Goal: Information Seeking & Learning: Learn about a topic

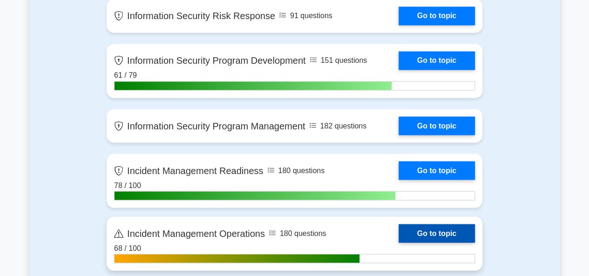
scroll to position [745, 0]
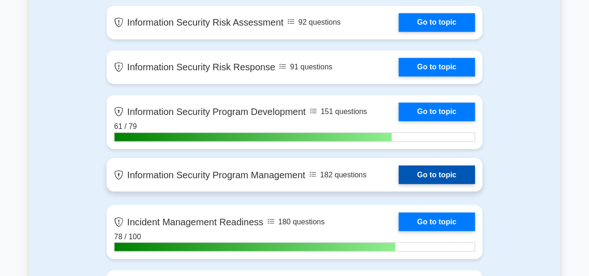
click at [440, 174] on link "Go to topic" at bounding box center [437, 174] width 76 height 19
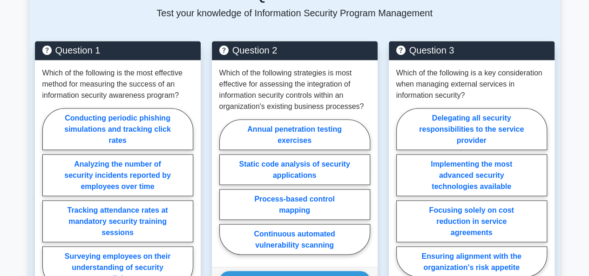
scroll to position [495, 0]
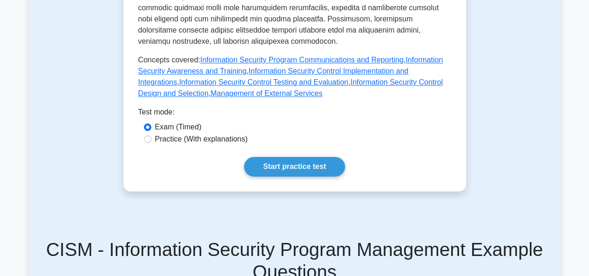
click at [306, 157] on link "Start practice test" at bounding box center [294, 167] width 101 height 20
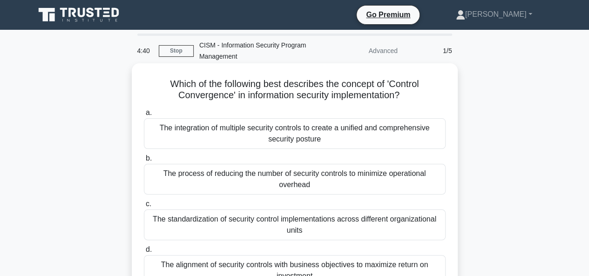
click at [327, 133] on div "The integration of multiple security controls to create a unified and comprehen…" at bounding box center [295, 133] width 302 height 31
click at [144, 116] on input "a. The integration of multiple security controls to create a unified and compre…" at bounding box center [144, 113] width 0 height 6
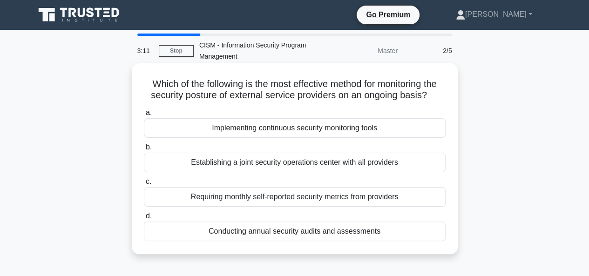
click at [306, 126] on div "Implementing continuous security monitoring tools" at bounding box center [295, 128] width 302 height 20
click at [144, 116] on input "a. Implementing continuous security monitoring tools" at bounding box center [144, 113] width 0 height 6
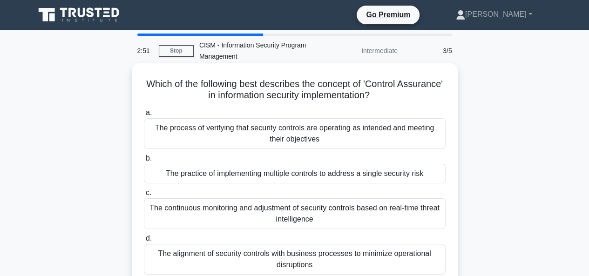
click at [396, 133] on div "The process of verifying that security controls are operating as intended and m…" at bounding box center [295, 133] width 302 height 31
click at [144, 116] on input "a. The process of verifying that security controls are operating as intended an…" at bounding box center [144, 113] width 0 height 6
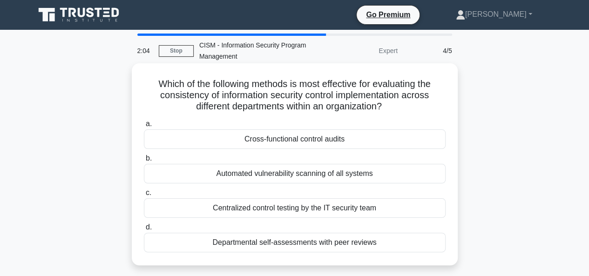
click at [256, 211] on div "Centralized control testing by the IT security team" at bounding box center [295, 208] width 302 height 20
click at [144, 196] on input "c. Centralized control testing by the IT security team" at bounding box center [144, 193] width 0 height 6
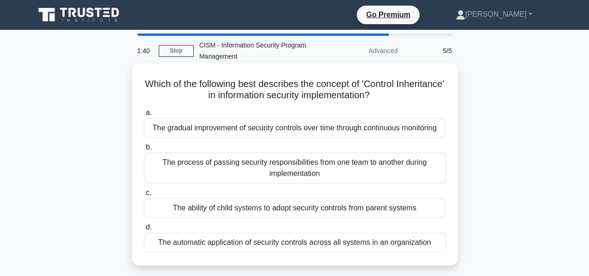
click at [337, 132] on div "The gradual improvement of security controls over time through continuous monit…" at bounding box center [295, 128] width 302 height 20
click at [144, 116] on input "a. The gradual improvement of security controls over time through continuous mo…" at bounding box center [144, 113] width 0 height 6
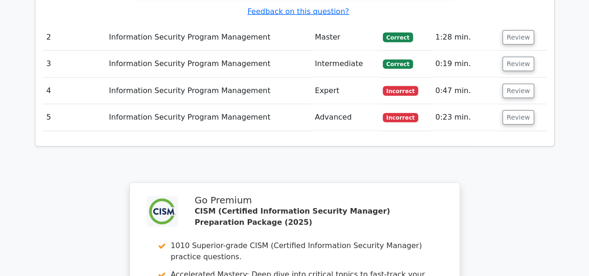
scroll to position [1304, 0]
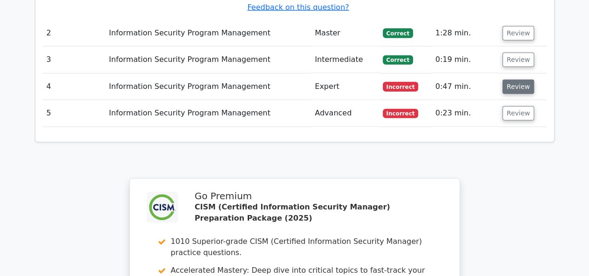
click at [516, 80] on button "Review" at bounding box center [519, 87] width 32 height 14
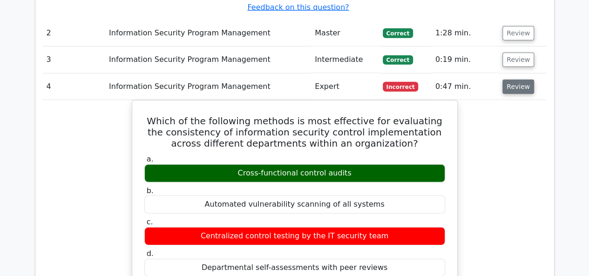
drag, startPoint x: 523, startPoint y: 39, endPoint x: 520, endPoint y: 45, distance: 6.9
click at [522, 80] on button "Review" at bounding box center [519, 87] width 32 height 14
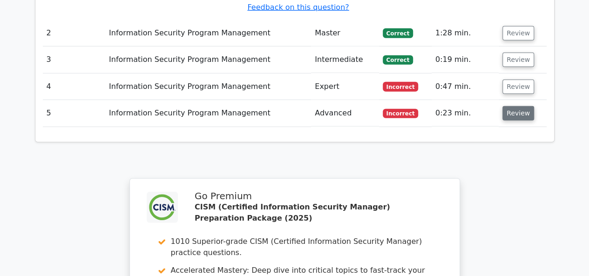
click at [511, 106] on button "Review" at bounding box center [519, 113] width 32 height 14
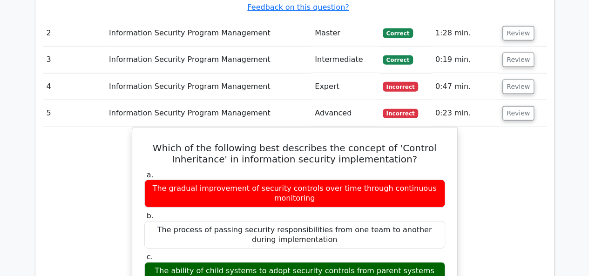
click at [503, 106] on button "Review" at bounding box center [519, 113] width 32 height 14
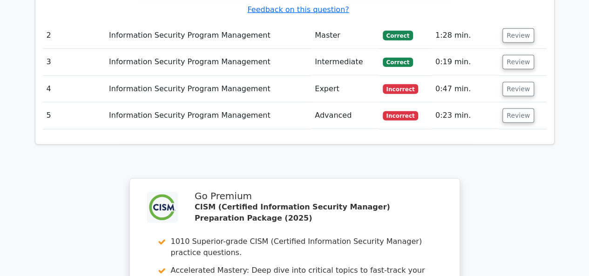
scroll to position [1555, 0]
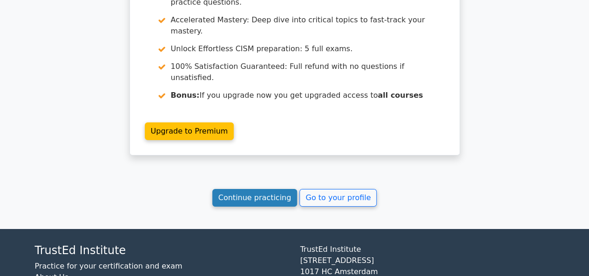
click at [242, 189] on link "Continue practicing" at bounding box center [254, 198] width 85 height 18
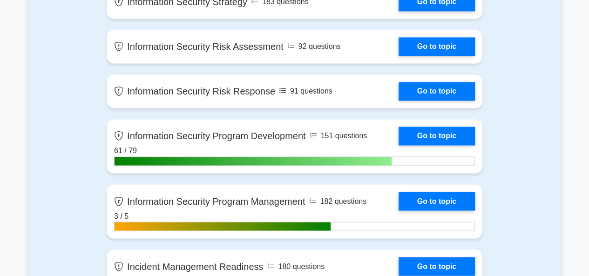
scroll to position [792, 0]
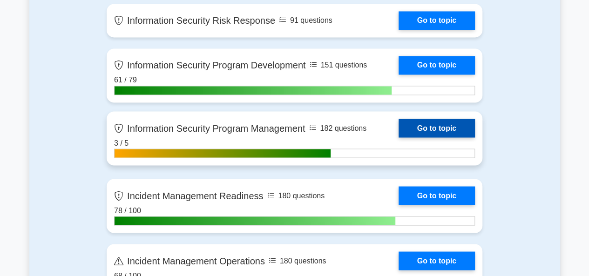
click at [450, 131] on link "Go to topic" at bounding box center [437, 128] width 76 height 19
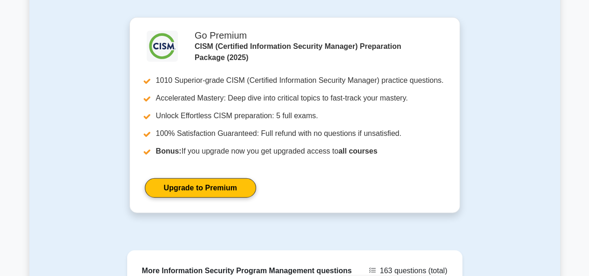
scroll to position [1164, 0]
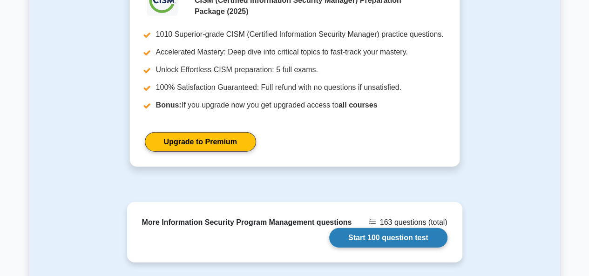
click at [387, 228] on link "Start 100 question test" at bounding box center [388, 238] width 118 height 20
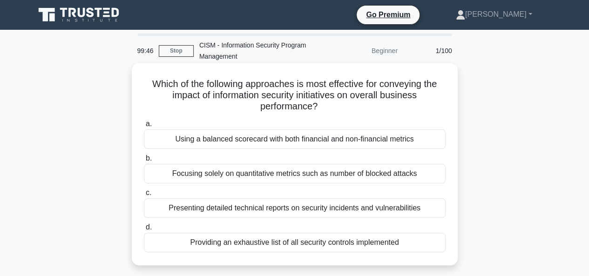
click at [349, 141] on div "Using a balanced scorecard with both financial and non-financial metrics" at bounding box center [295, 139] width 302 height 20
click at [144, 127] on input "a. Using a balanced scorecard with both financial and non-financial metrics" at bounding box center [144, 124] width 0 height 6
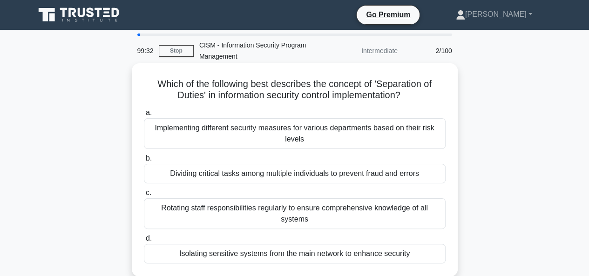
click at [350, 172] on div "Dividing critical tasks among multiple individuals to prevent fraud and errors" at bounding box center [295, 174] width 302 height 20
click at [144, 162] on input "b. Dividing critical tasks among multiple individuals to prevent fraud and erro…" at bounding box center [144, 159] width 0 height 6
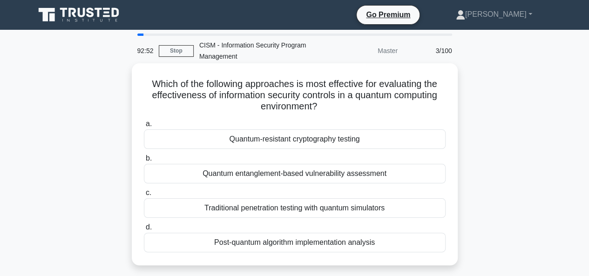
click at [337, 147] on div "Quantum-resistant cryptography testing" at bounding box center [295, 139] width 302 height 20
click at [144, 127] on input "a. Quantum-resistant cryptography testing" at bounding box center [144, 124] width 0 height 6
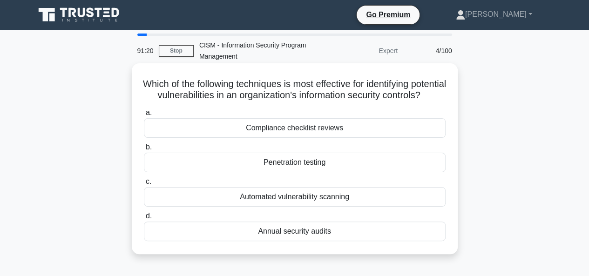
click at [318, 207] on div "Automated vulnerability scanning" at bounding box center [295, 197] width 302 height 20
click at [144, 185] on input "c. Automated vulnerability scanning" at bounding box center [144, 182] width 0 height 6
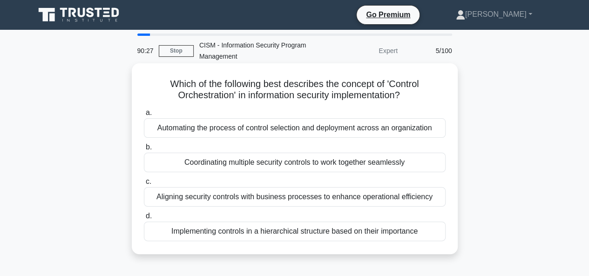
click at [401, 163] on div "Coordinating multiple security controls to work together seamlessly" at bounding box center [295, 163] width 302 height 20
click at [144, 150] on input "b. Coordinating multiple security controls to work together seamlessly" at bounding box center [144, 147] width 0 height 6
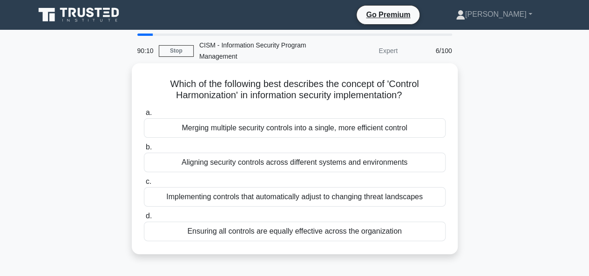
click at [234, 161] on div "Aligning security controls across different systems and environments" at bounding box center [295, 163] width 302 height 20
click at [144, 150] on input "b. Aligning security controls across different systems and environments" at bounding box center [144, 147] width 0 height 6
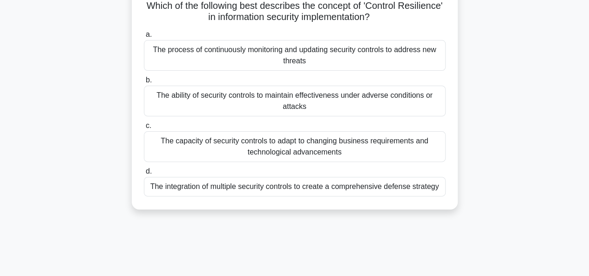
scroll to position [93, 0]
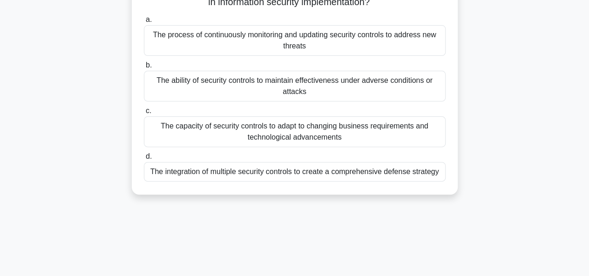
click at [304, 88] on div "The ability of security controls to maintain effectiveness under adverse condit…" at bounding box center [295, 86] width 302 height 31
click at [144, 68] on input "b. The ability of security controls to maintain effectiveness under adverse con…" at bounding box center [144, 65] width 0 height 6
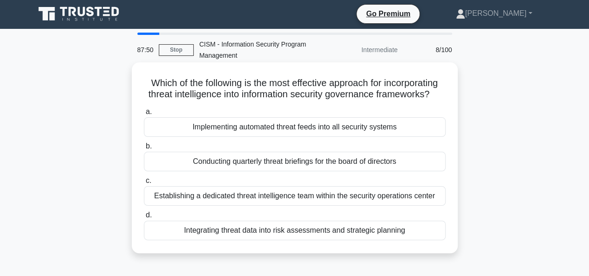
scroll to position [0, 0]
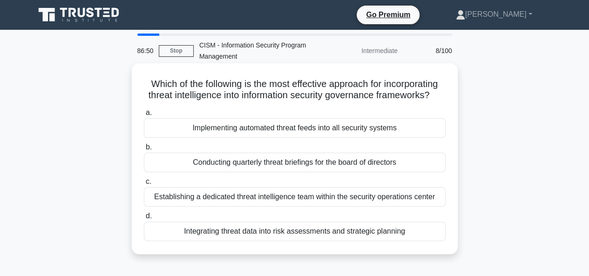
click at [303, 205] on div "Establishing a dedicated threat intelligence team within the security operation…" at bounding box center [295, 197] width 302 height 20
click at [144, 185] on input "c. Establishing a dedicated threat intelligence team within the security operat…" at bounding box center [144, 182] width 0 height 6
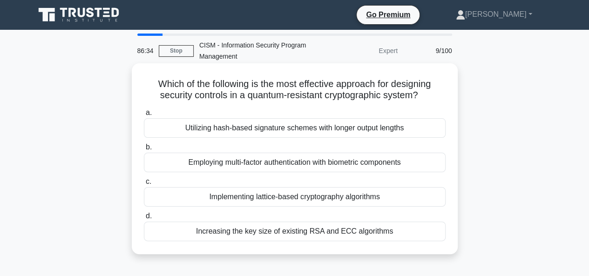
click at [279, 198] on div "Implementing lattice-based cryptography algorithms" at bounding box center [295, 197] width 302 height 20
click at [144, 185] on input "c. Implementing lattice-based cryptography algorithms" at bounding box center [144, 182] width 0 height 6
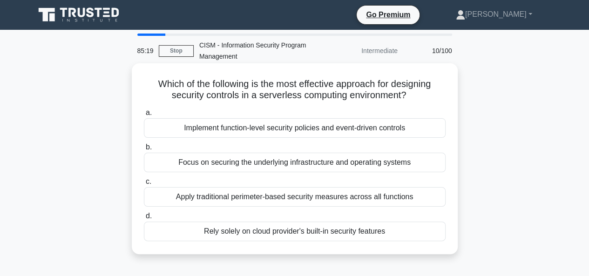
click at [278, 125] on div "Implement function-level security policies and event-driven controls" at bounding box center [295, 128] width 302 height 20
click at [144, 116] on input "a. Implement function-level security policies and event-driven controls" at bounding box center [144, 113] width 0 height 6
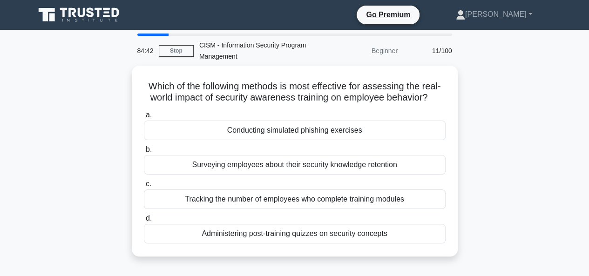
click at [278, 125] on div "Conducting simulated phishing exercises" at bounding box center [295, 131] width 302 height 20
click at [144, 118] on input "a. Conducting simulated phishing exercises" at bounding box center [144, 115] width 0 height 6
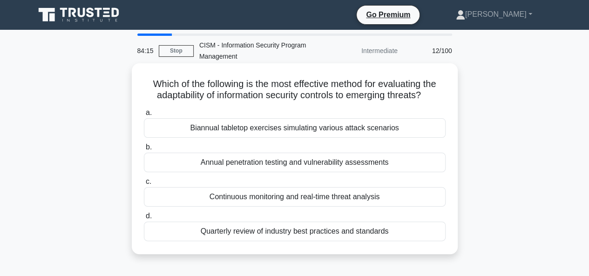
click at [386, 194] on div "Continuous monitoring and real-time threat analysis" at bounding box center [295, 197] width 302 height 20
click at [144, 185] on input "c. Continuous monitoring and real-time threat analysis" at bounding box center [144, 182] width 0 height 6
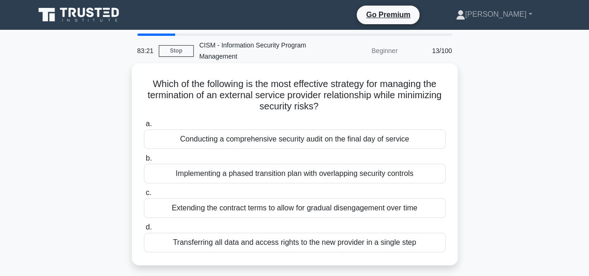
click at [351, 241] on div "Transferring all data and access rights to the new provider in a single step" at bounding box center [295, 243] width 302 height 20
click at [144, 231] on input "d. Transferring all data and access rights to the new provider in a single step" at bounding box center [144, 227] width 0 height 6
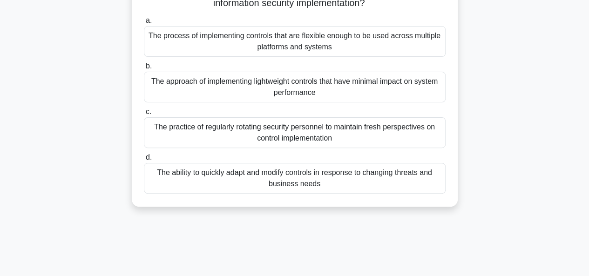
scroll to position [93, 0]
click at [348, 181] on div "The ability to quickly adapt and modify controls in response to changing threat…" at bounding box center [295, 177] width 302 height 31
click at [144, 160] on input "d. The ability to quickly adapt and modify controls in response to changing thr…" at bounding box center [144, 157] width 0 height 6
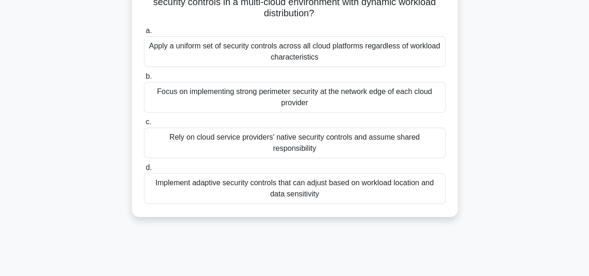
click at [398, 188] on div "Implement adaptive security controls that can adjust based on workload location…" at bounding box center [295, 188] width 302 height 31
click at [144, 171] on input "d. Implement adaptive security controls that can adjust based on workload locat…" at bounding box center [144, 168] width 0 height 6
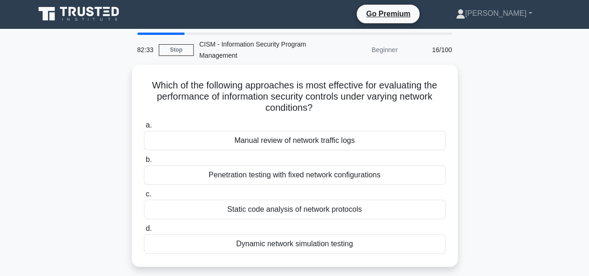
scroll to position [0, 0]
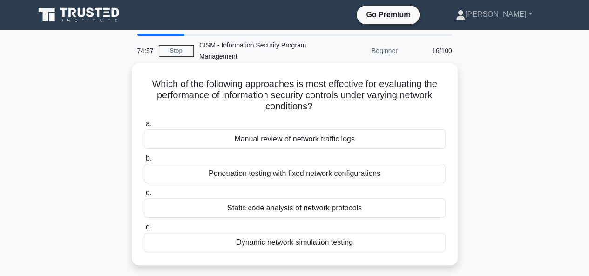
click at [242, 240] on div "Dynamic network simulation testing" at bounding box center [295, 243] width 302 height 20
click at [144, 231] on input "d. Dynamic network simulation testing" at bounding box center [144, 227] width 0 height 6
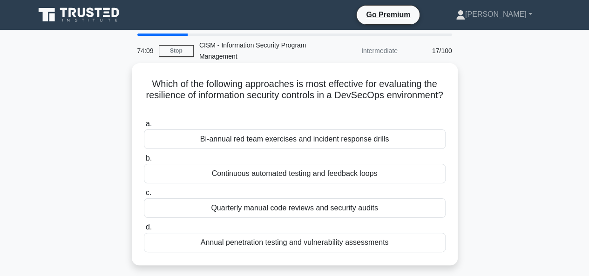
click at [297, 171] on div "Continuous automated testing and feedback loops" at bounding box center [295, 174] width 302 height 20
click at [144, 162] on input "b. Continuous automated testing and feedback loops" at bounding box center [144, 159] width 0 height 6
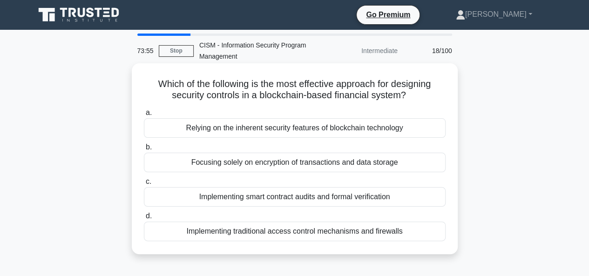
click at [286, 198] on div "Implementing smart contract audits and formal verification" at bounding box center [295, 197] width 302 height 20
click at [144, 185] on input "c. Implementing smart contract audits and formal verification" at bounding box center [144, 182] width 0 height 6
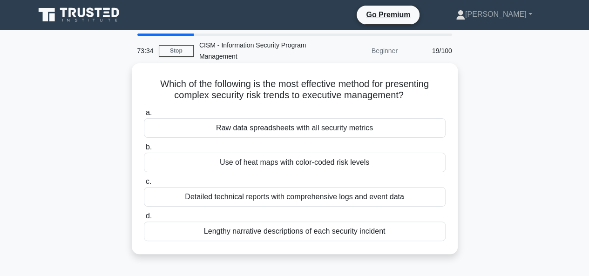
click at [346, 161] on div "Use of heat maps with color-coded risk levels" at bounding box center [295, 163] width 302 height 20
click at [144, 150] on input "b. Use of heat maps with color-coded risk levels" at bounding box center [144, 147] width 0 height 6
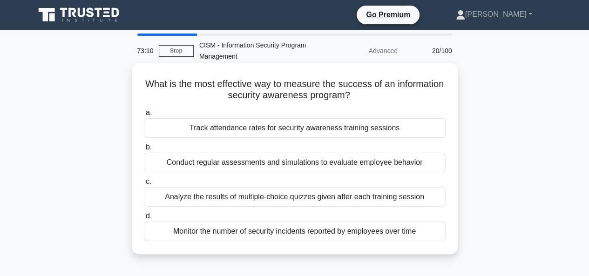
click at [340, 163] on div "Conduct regular assessments and simulations to evaluate employee behavior" at bounding box center [295, 163] width 302 height 20
click at [144, 150] on input "b. Conduct regular assessments and simulations to evaluate employee behavior" at bounding box center [144, 147] width 0 height 6
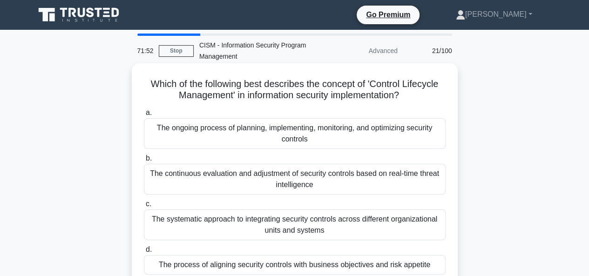
click at [335, 127] on div "The ongoing process of planning, implementing, monitoring, and optimizing secur…" at bounding box center [295, 133] width 302 height 31
click at [144, 116] on input "a. The ongoing process of planning, implementing, monitoring, and optimizing se…" at bounding box center [144, 113] width 0 height 6
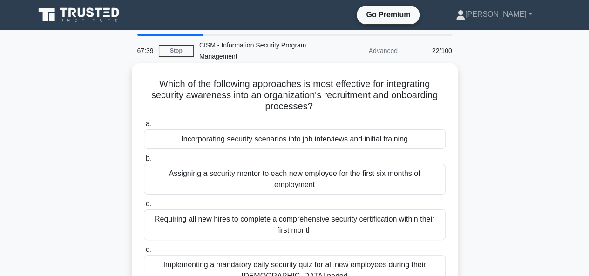
click at [335, 133] on div "Incorporating security scenarios into job interviews and initial training" at bounding box center [295, 139] width 302 height 20
click at [144, 127] on input "a. Incorporating security scenarios into job interviews and initial training" at bounding box center [144, 124] width 0 height 6
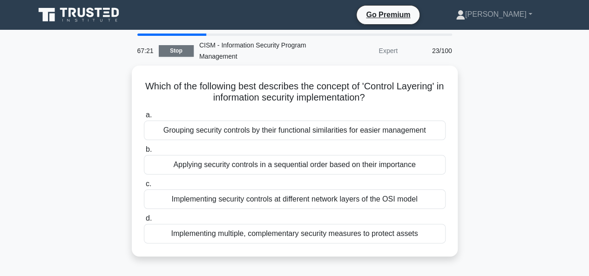
click at [187, 47] on link "Stop" at bounding box center [176, 51] width 35 height 12
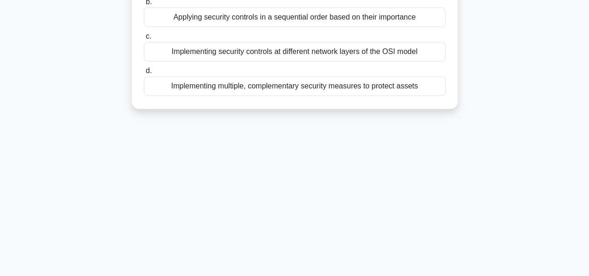
scroll to position [227, 0]
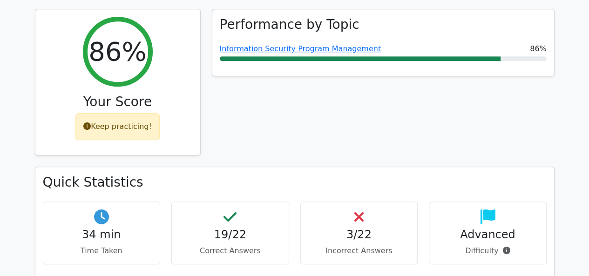
scroll to position [419, 0]
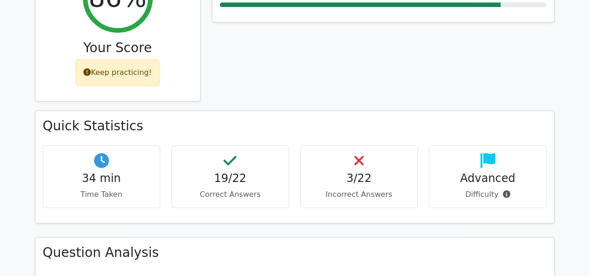
click at [354, 172] on h4 "3/22" at bounding box center [359, 179] width 102 height 14
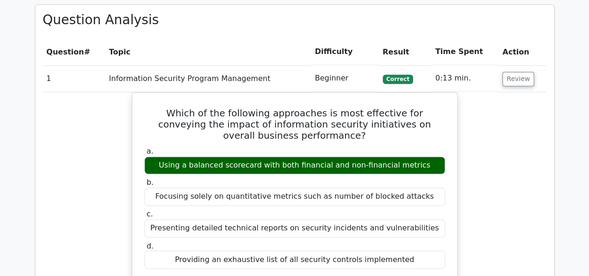
scroll to position [559, 0]
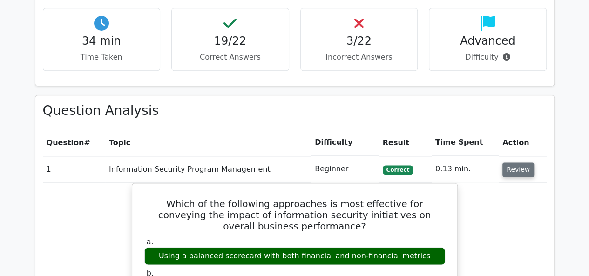
click at [509, 163] on button "Review" at bounding box center [519, 170] width 32 height 14
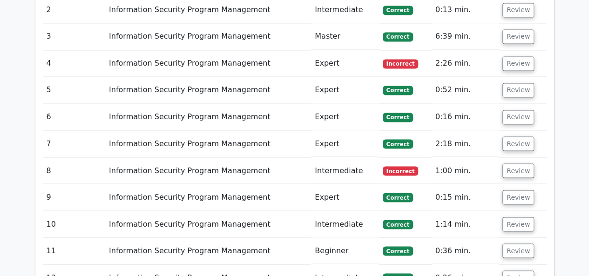
scroll to position [699, 0]
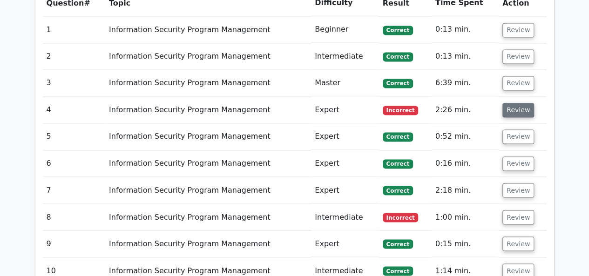
click at [509, 103] on button "Review" at bounding box center [519, 110] width 32 height 14
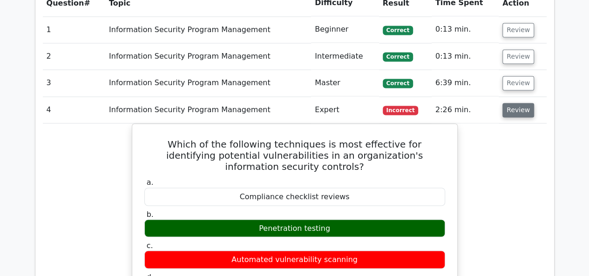
click at [518, 103] on button "Review" at bounding box center [519, 110] width 32 height 14
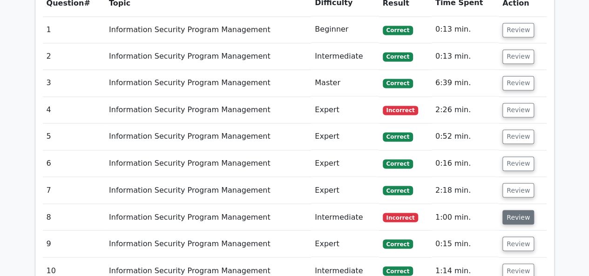
click at [527, 210] on button "Review" at bounding box center [519, 217] width 32 height 14
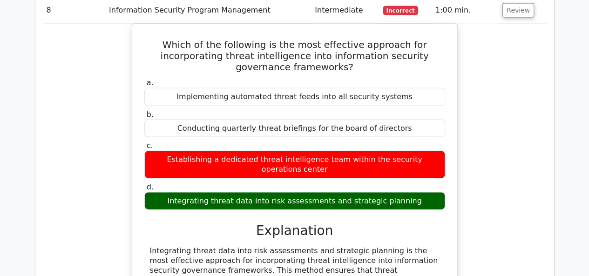
scroll to position [885, 0]
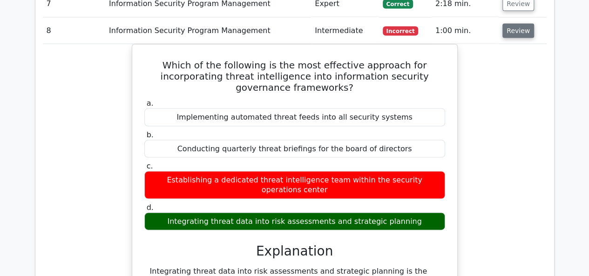
click at [516, 24] on button "Review" at bounding box center [519, 31] width 32 height 14
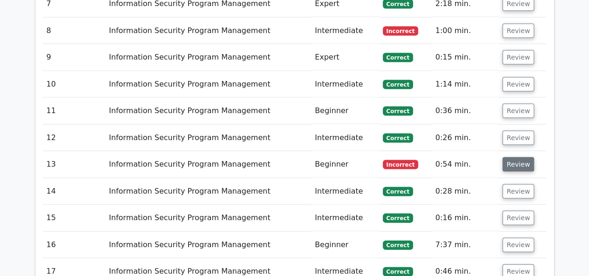
click at [529, 157] on button "Review" at bounding box center [519, 164] width 32 height 14
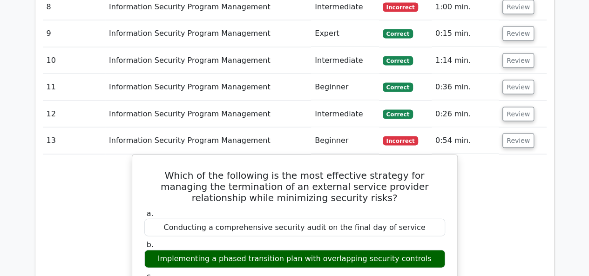
scroll to position [1025, 0]
